Goal: Feedback & Contribution: Submit feedback/report problem

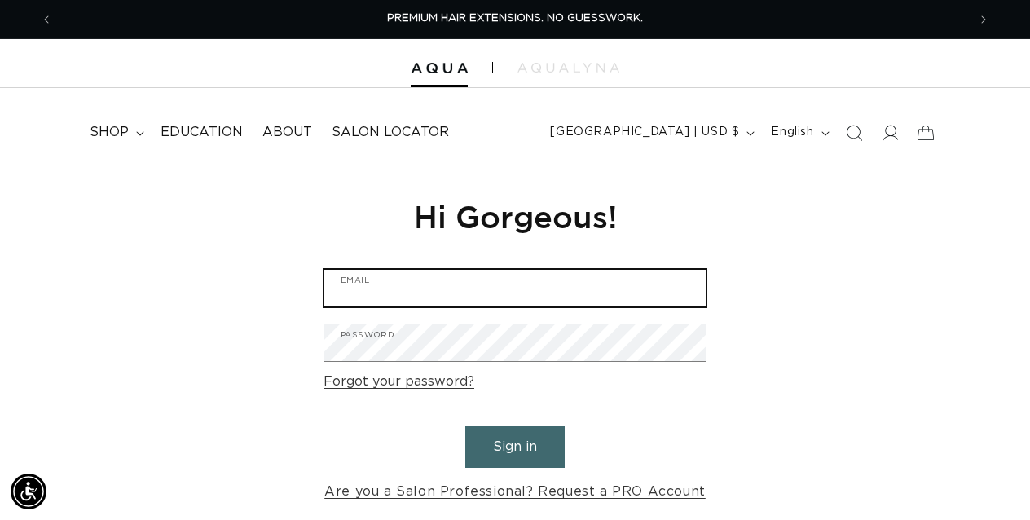
click at [408, 296] on input "Email" at bounding box center [514, 288] width 381 height 37
type input "marialarosa123@gmail.com"
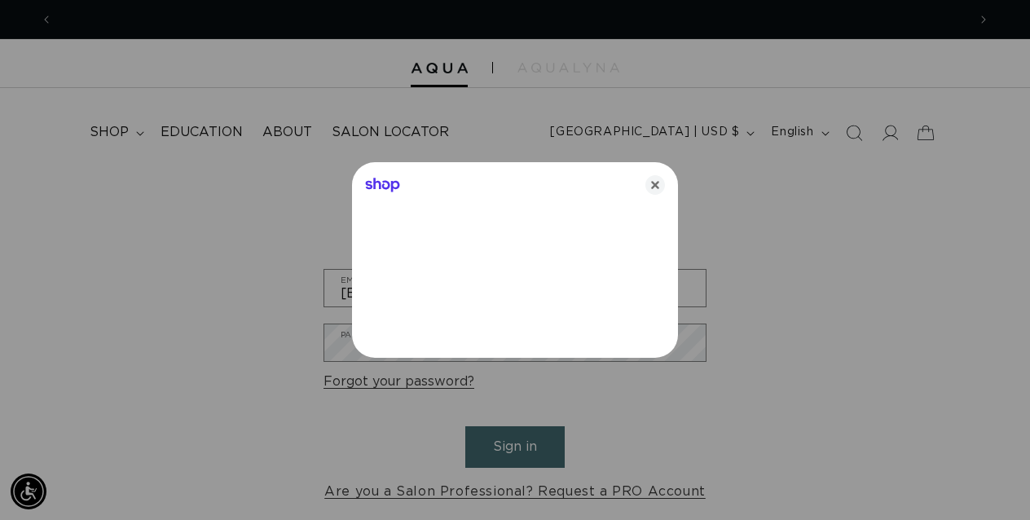
scroll to position [0, 914]
click at [656, 188] on icon "Close" at bounding box center [655, 185] width 20 height 20
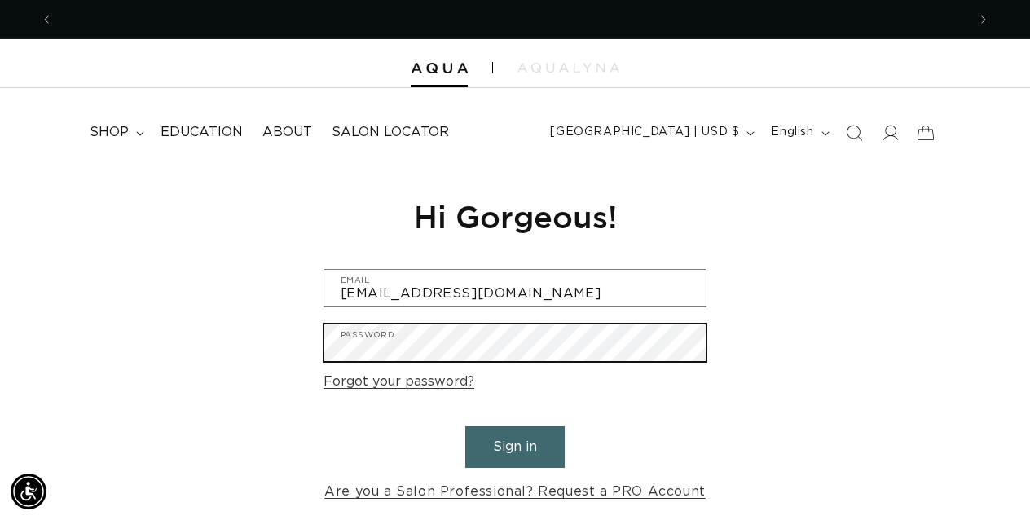
scroll to position [0, 0]
click at [465, 426] on button "Sign in" at bounding box center [514, 447] width 99 height 42
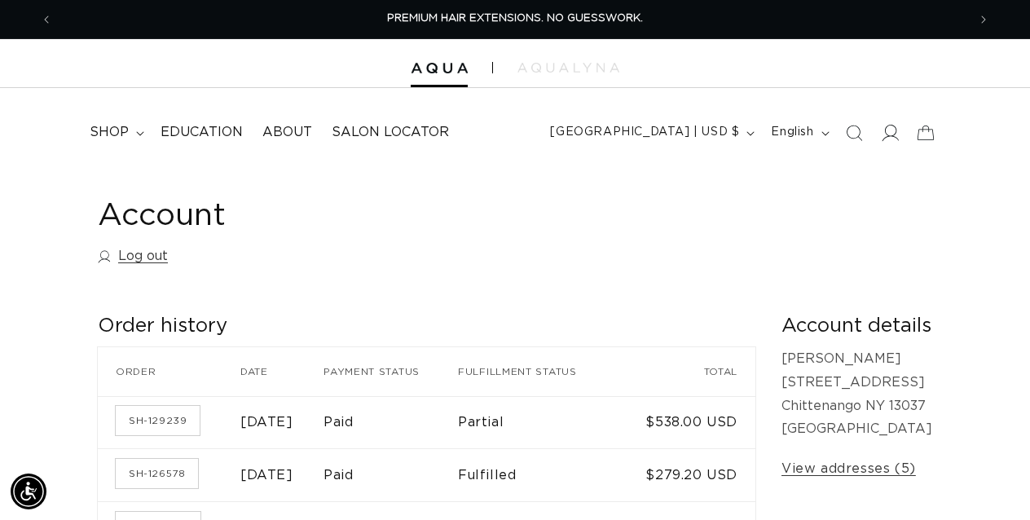
click at [888, 138] on icon at bounding box center [889, 132] width 17 height 17
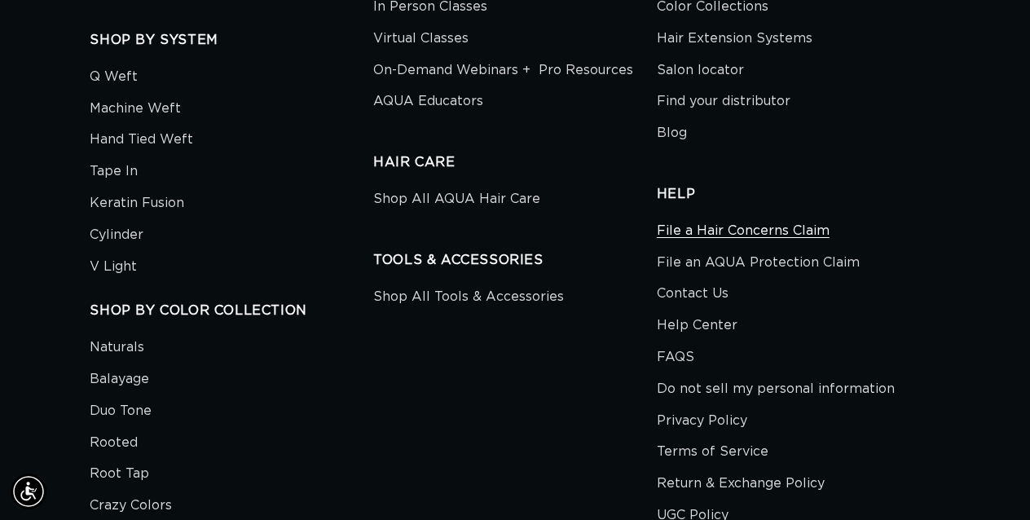
scroll to position [0, 914]
click at [767, 219] on link "File a Hair Concerns Claim" at bounding box center [743, 233] width 173 height 28
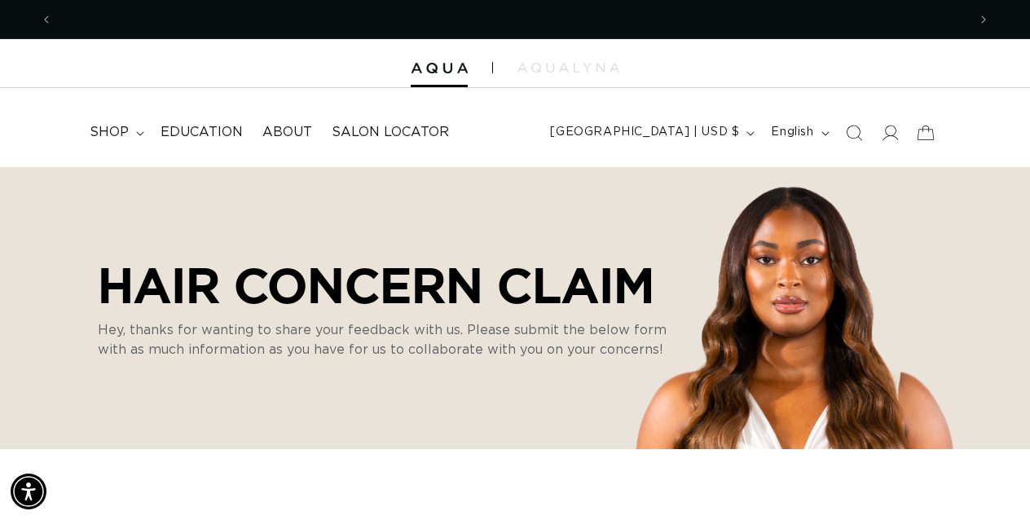
scroll to position [0, 1828]
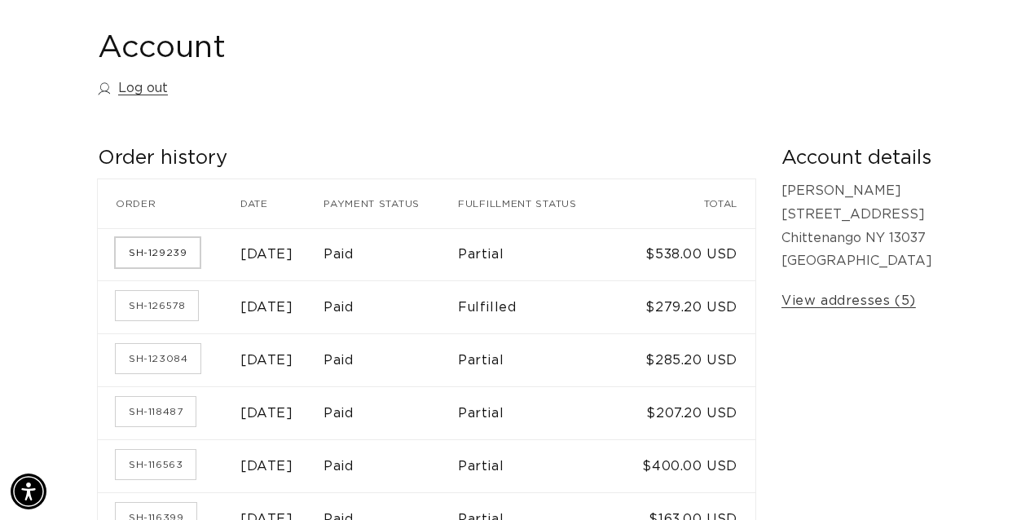
scroll to position [0, 914]
click at [152, 257] on link "SH-129239" at bounding box center [158, 252] width 84 height 29
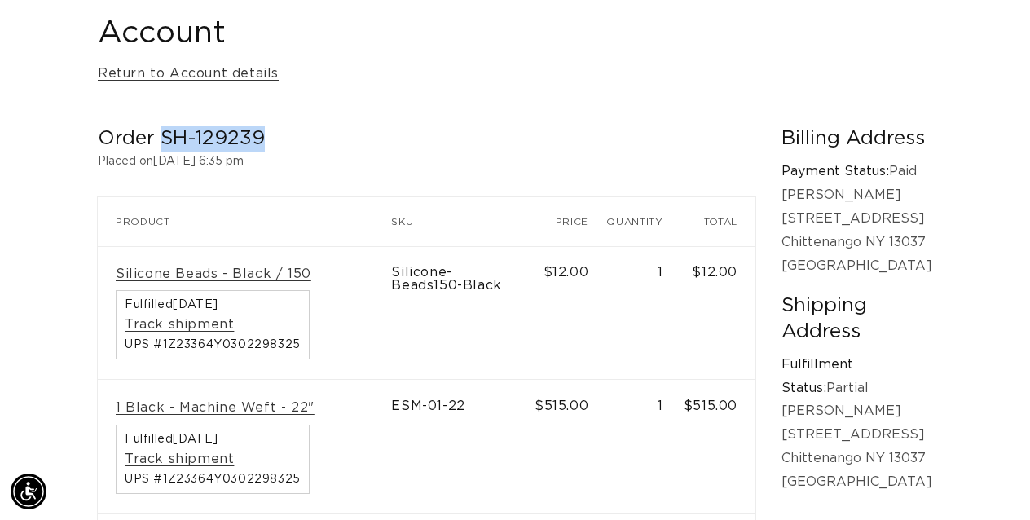
drag, startPoint x: 262, startPoint y: 136, endPoint x: 162, endPoint y: 137, distance: 99.4
click at [162, 137] on h2 "Order SH-129239" at bounding box center [426, 138] width 657 height 25
copy h2 "SH-129239"
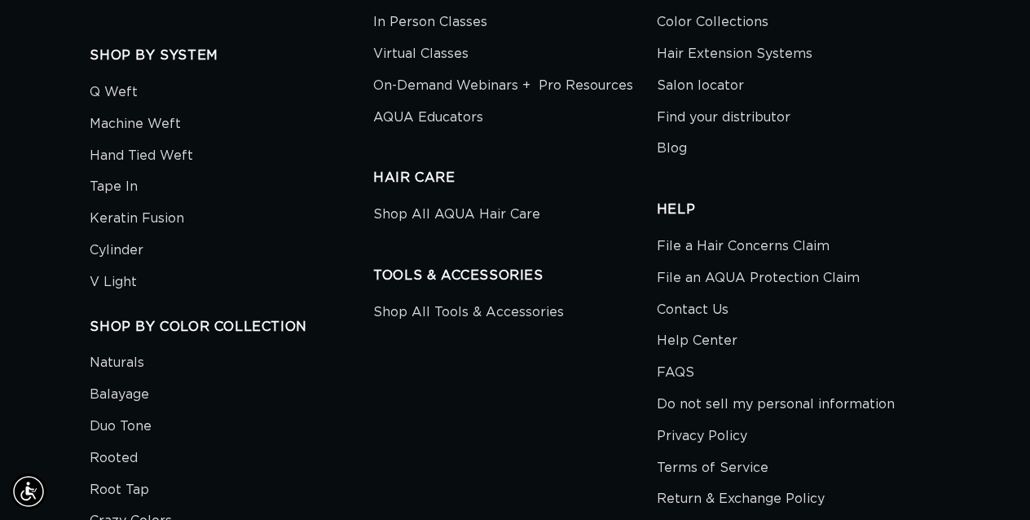
scroll to position [1376, 0]
click at [719, 235] on link "File a Hair Concerns Claim" at bounding box center [743, 249] width 173 height 28
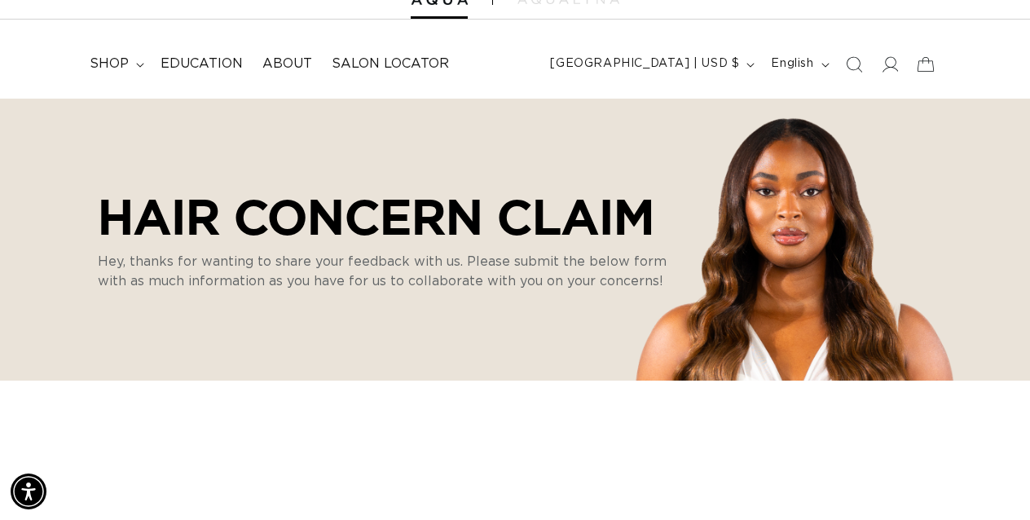
scroll to position [108, 0]
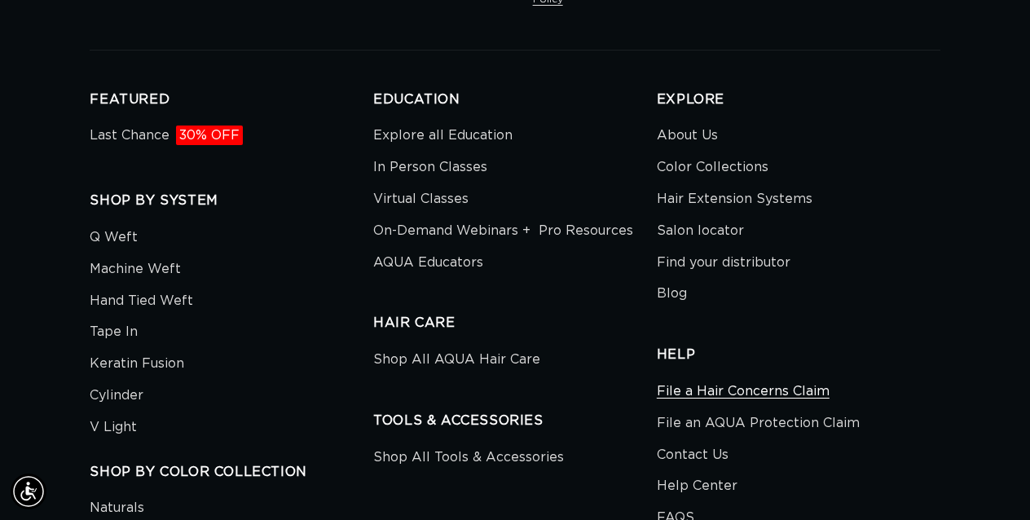
scroll to position [0, 914]
click at [739, 380] on link "File a Hair Concerns Claim" at bounding box center [743, 394] width 173 height 28
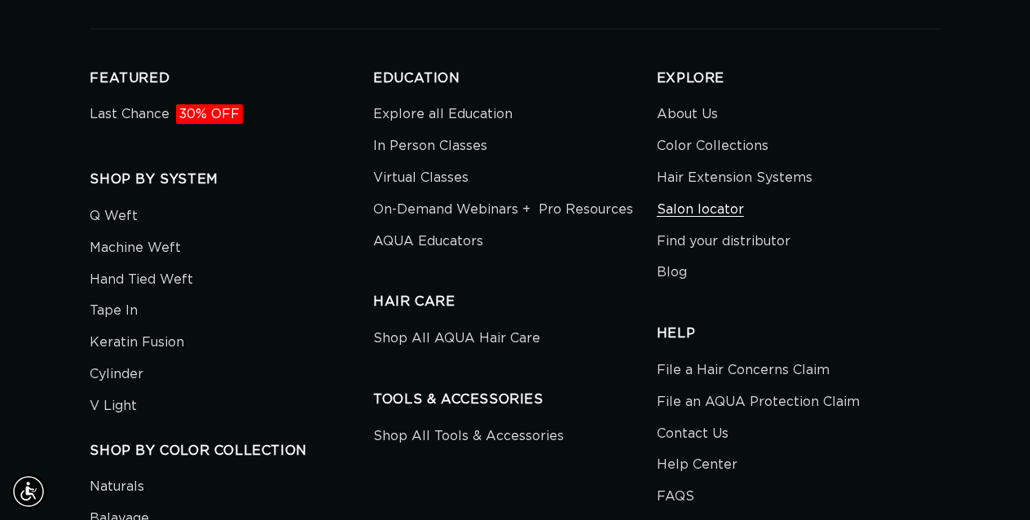
scroll to position [1264, 0]
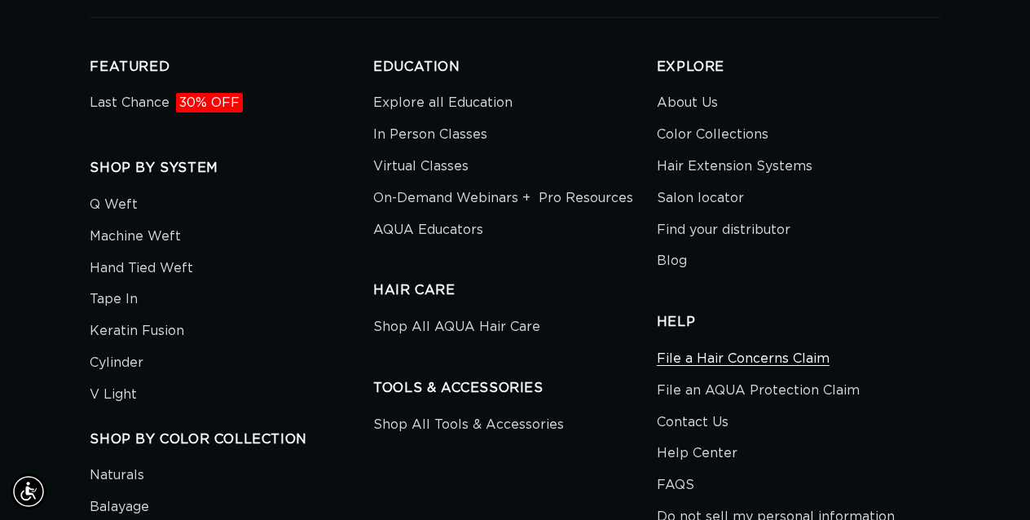
click at [763, 347] on link "File a Hair Concerns Claim" at bounding box center [743, 361] width 173 height 28
click at [742, 347] on link "File a Hair Concerns Claim" at bounding box center [743, 361] width 173 height 28
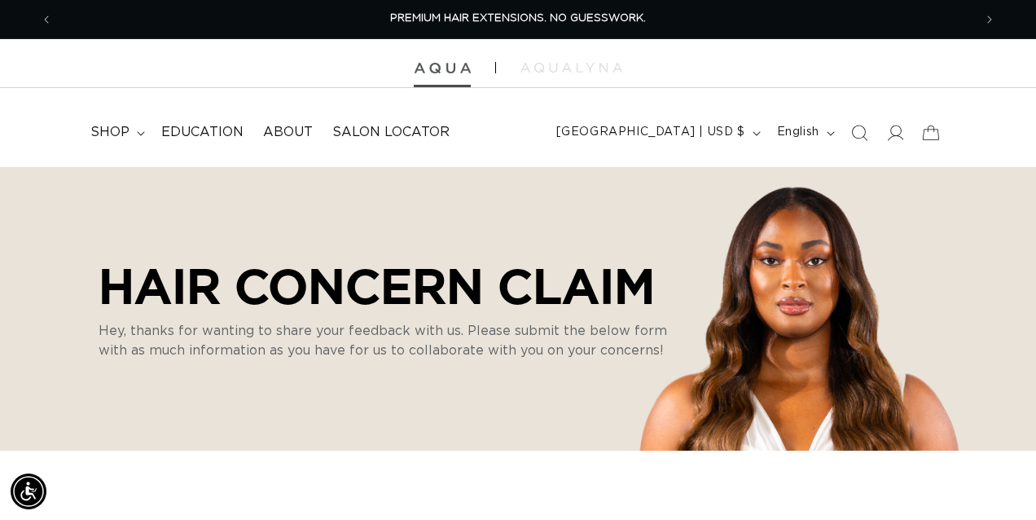
click at [447, 66] on img at bounding box center [442, 68] width 57 height 11
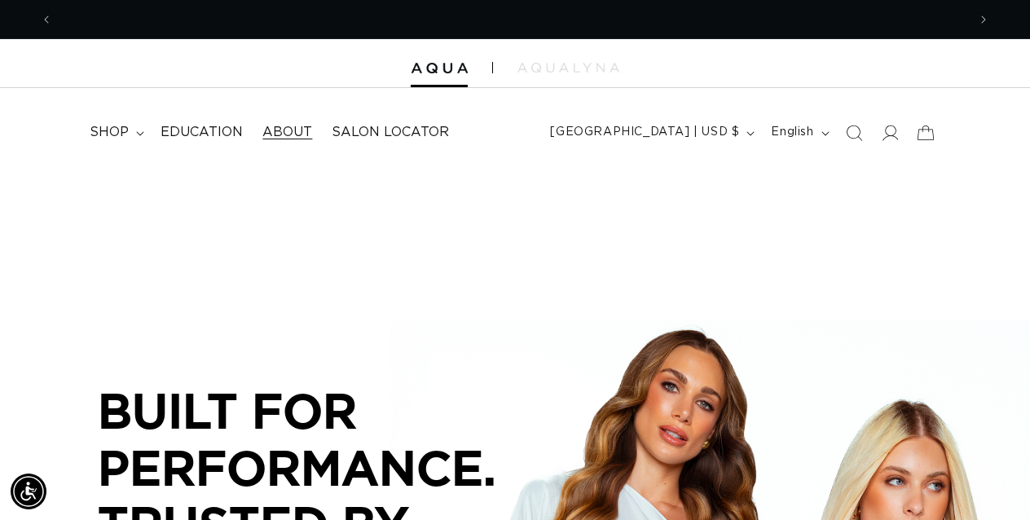
scroll to position [0, 914]
click at [134, 127] on summary "shop" at bounding box center [115, 132] width 71 height 37
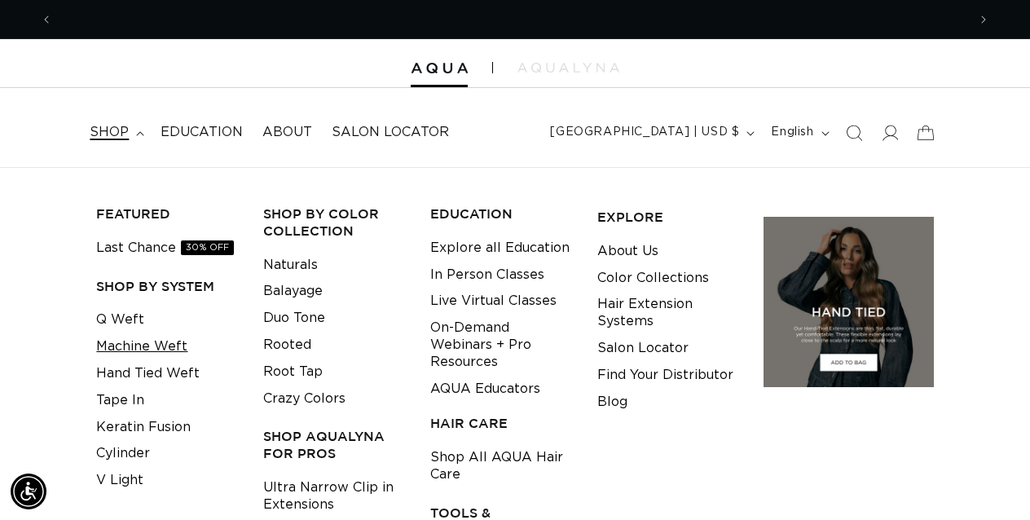
scroll to position [0, 1828]
click at [135, 347] on link "Machine Weft" at bounding box center [141, 346] width 91 height 27
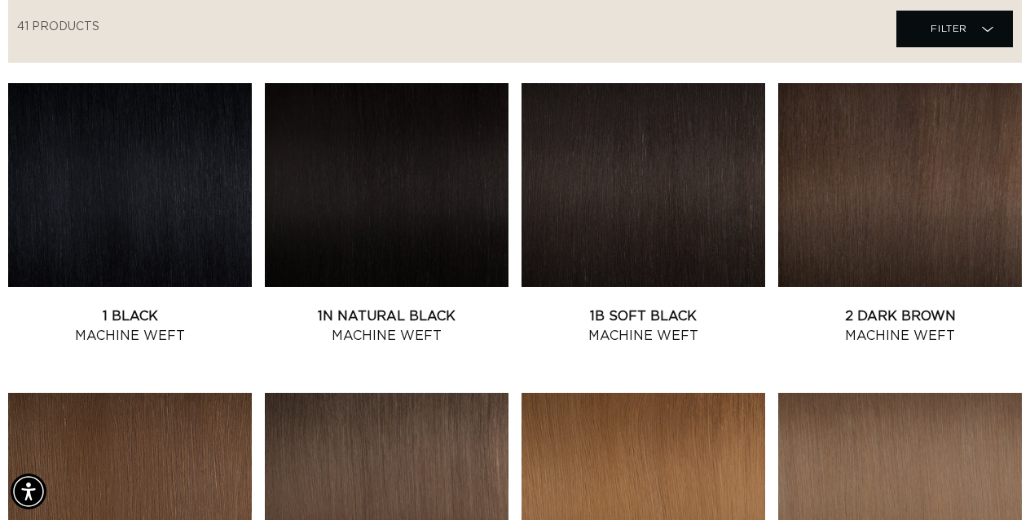
scroll to position [588, 0]
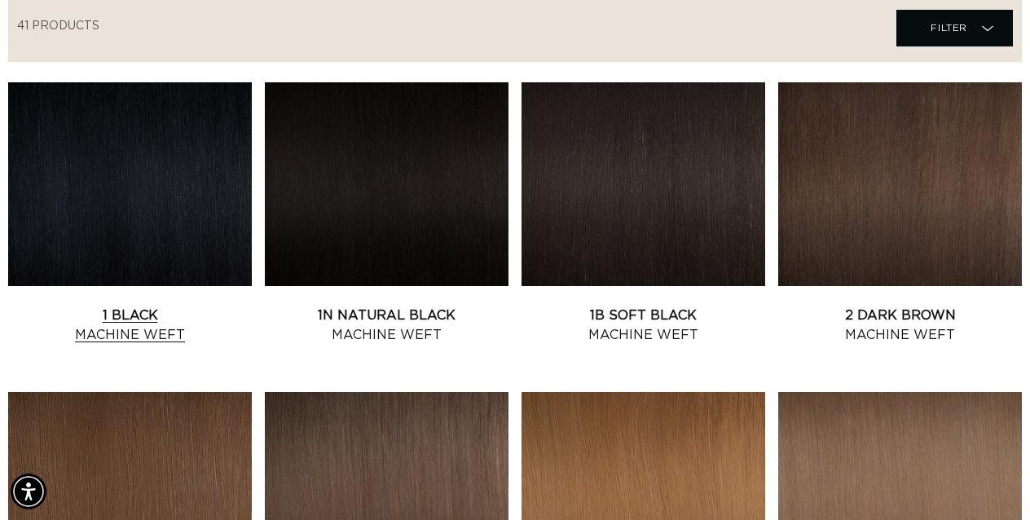
click at [148, 334] on link "1 Black Machine Weft" at bounding box center [130, 324] width 244 height 39
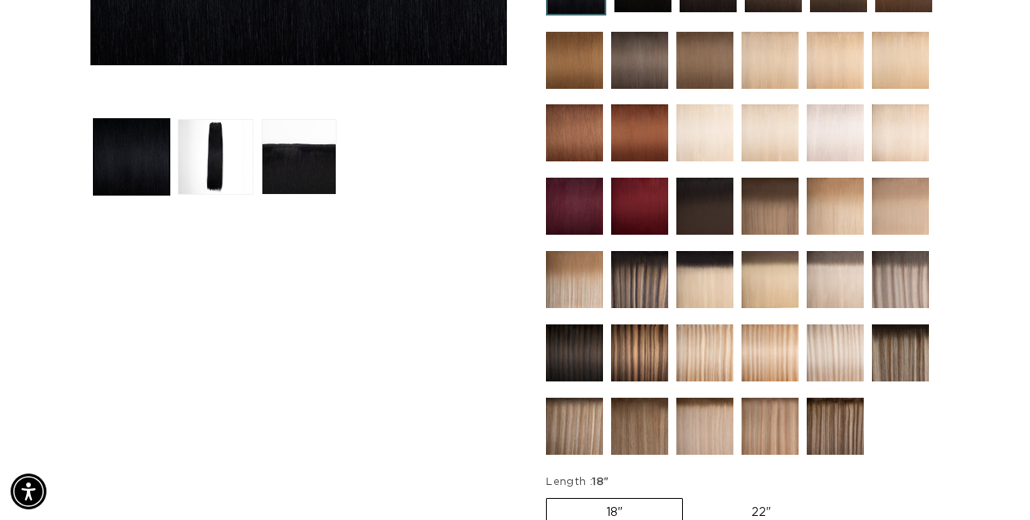
scroll to position [569, 0]
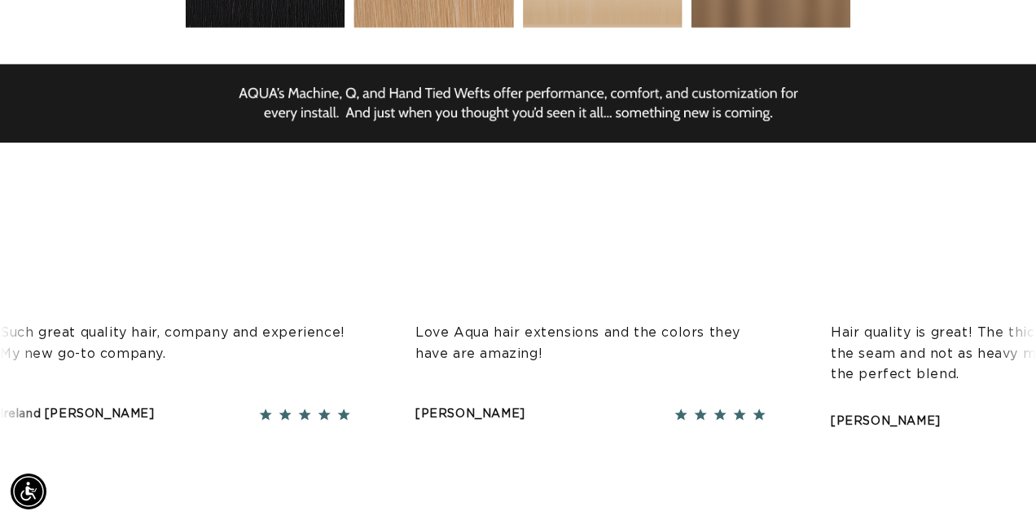
scroll to position [0, 1841]
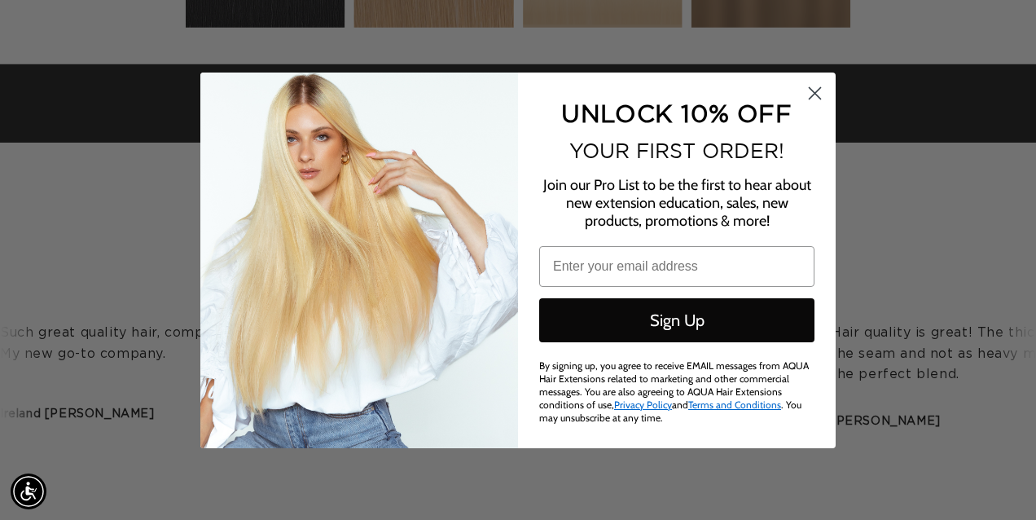
click at [819, 100] on circle "Close dialog" at bounding box center [815, 92] width 27 height 27
